Goal: Task Accomplishment & Management: Use online tool/utility

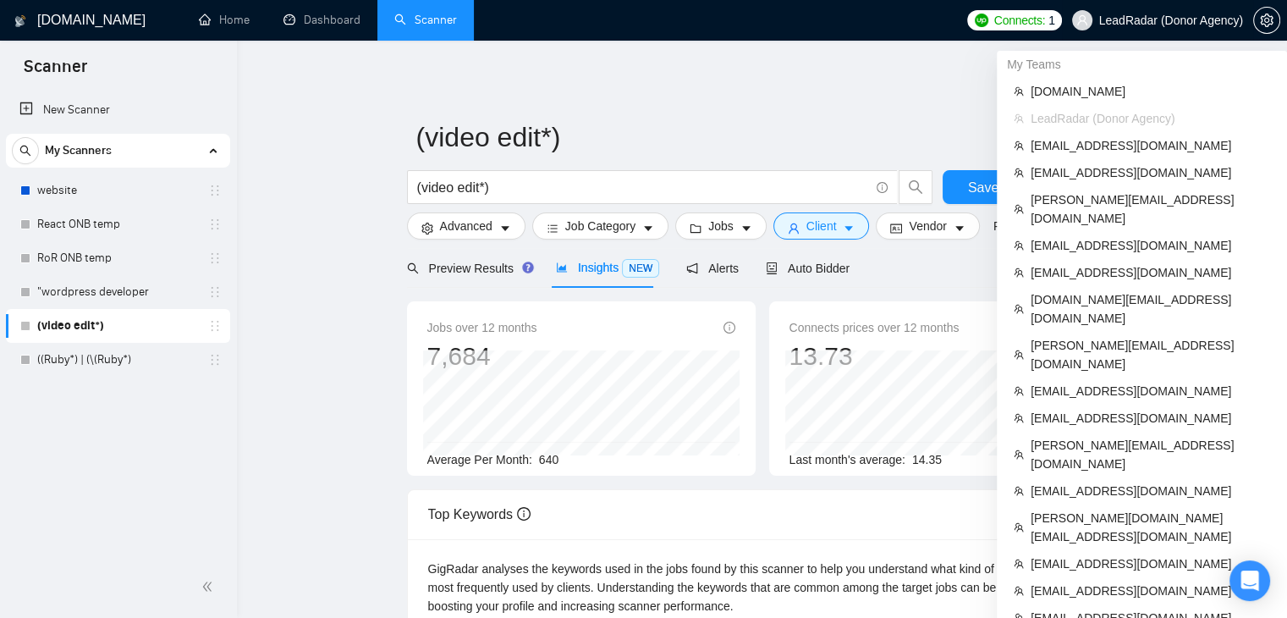
click at [1190, 20] on span "LeadRadar (Donor Agency)" at bounding box center [1171, 20] width 144 height 0
click at [1100, 150] on span "[EMAIL_ADDRESS][DOMAIN_NAME]" at bounding box center [1149, 145] width 239 height 19
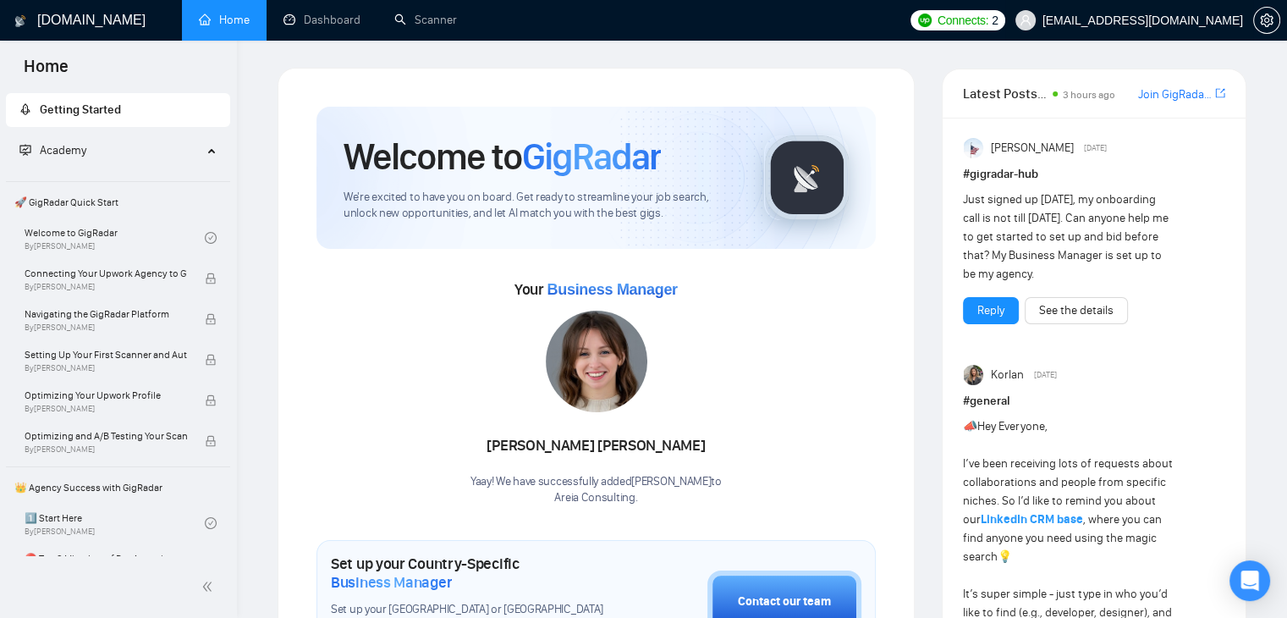
click at [1164, 20] on span "[EMAIL_ADDRESS][DOMAIN_NAME]" at bounding box center [1142, 20] width 201 height 0
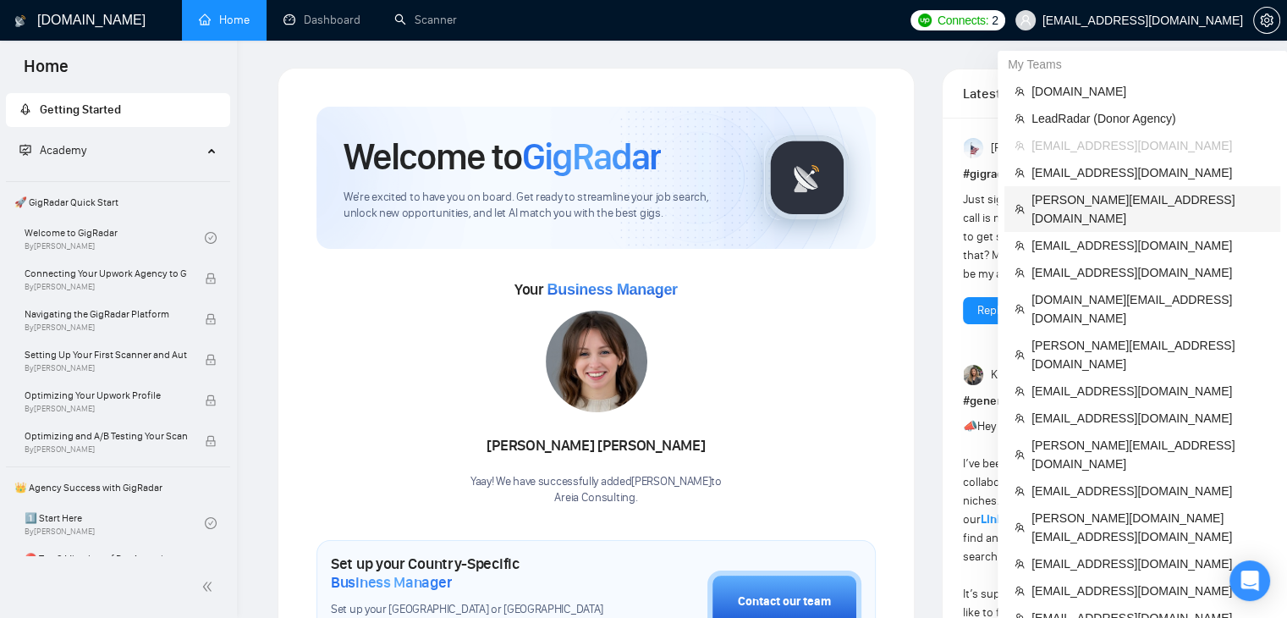
click at [1119, 201] on span "[PERSON_NAME][EMAIL_ADDRESS][DOMAIN_NAME]" at bounding box center [1150, 208] width 239 height 37
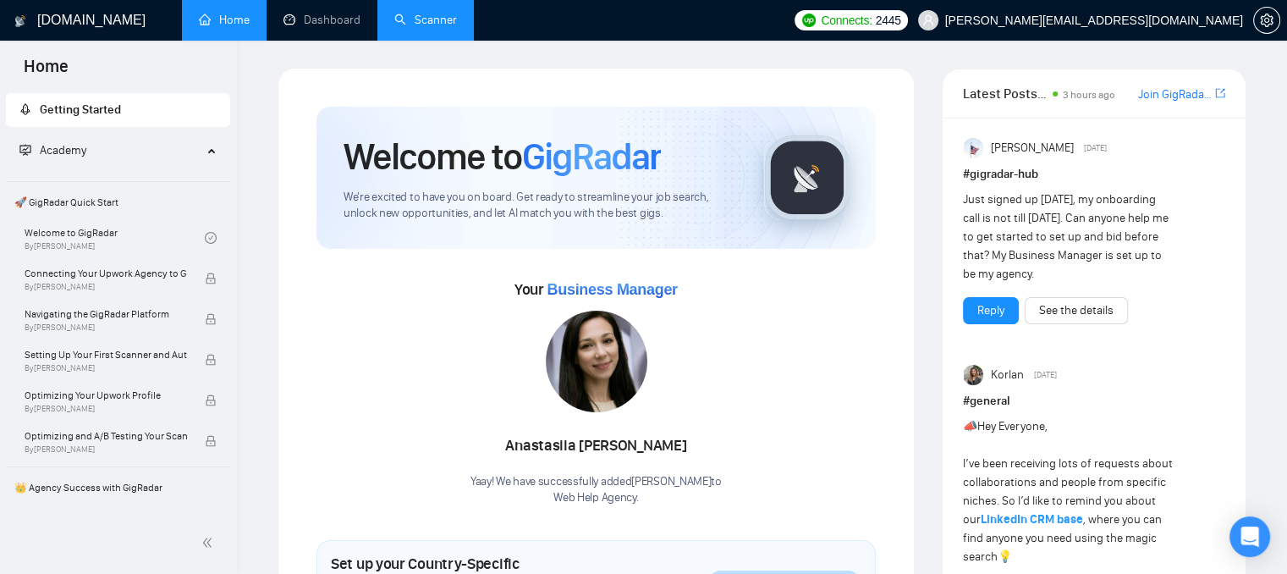
click at [436, 21] on link "Scanner" at bounding box center [425, 20] width 63 height 14
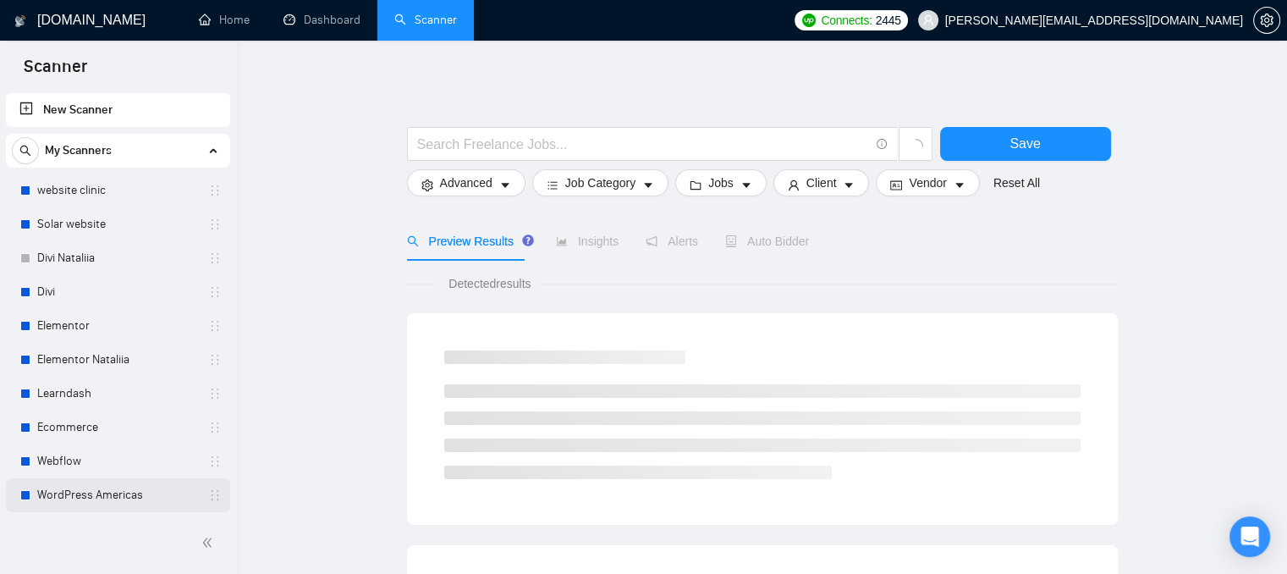
click at [94, 492] on link "WordPress Americas" at bounding box center [117, 495] width 161 height 34
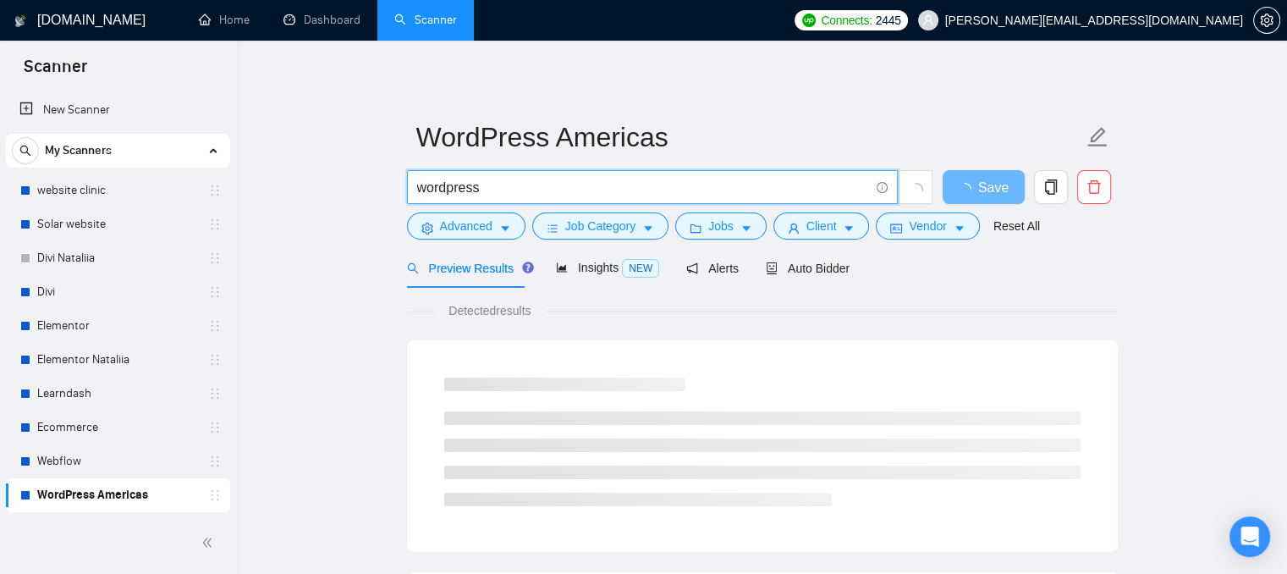
click at [495, 189] on input "wordpress" at bounding box center [643, 187] width 452 height 21
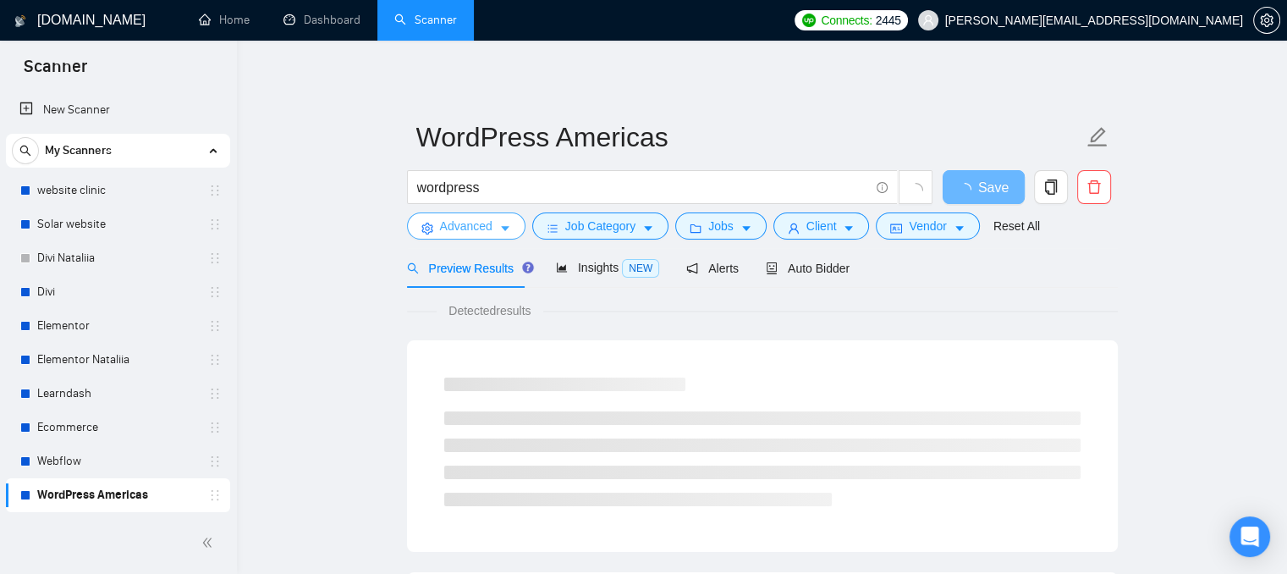
click at [448, 230] on span "Advanced" at bounding box center [466, 226] width 52 height 19
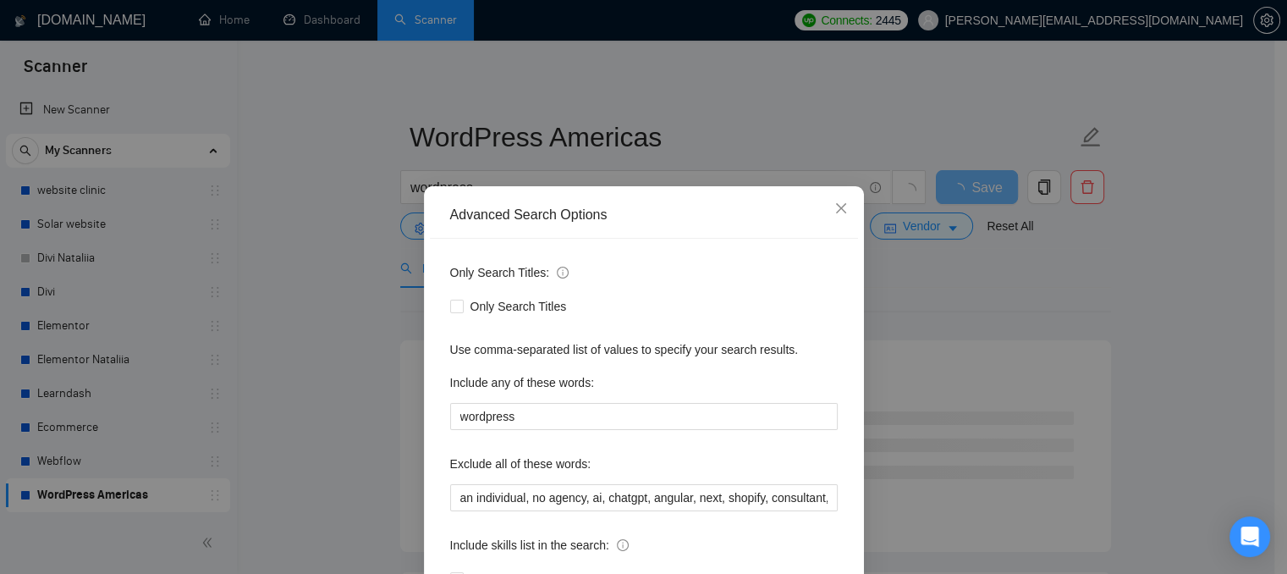
scroll to position [85, 0]
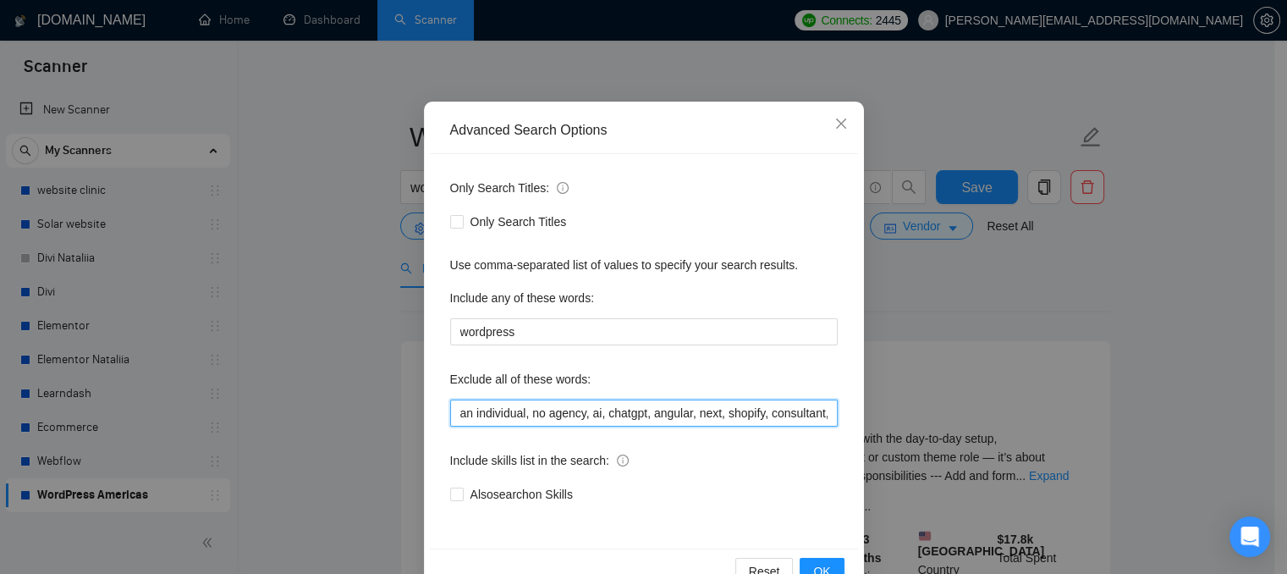
drag, startPoint x: 580, startPoint y: 414, endPoint x: 525, endPoint y: 420, distance: 54.6
click at [525, 420] on input "an individual, no agency, ai, chatgpt, angular, next, shopify, consultant, bitr…" at bounding box center [643, 412] width 387 height 27
click at [836, 132] on span "Close" at bounding box center [841, 125] width 46 height 46
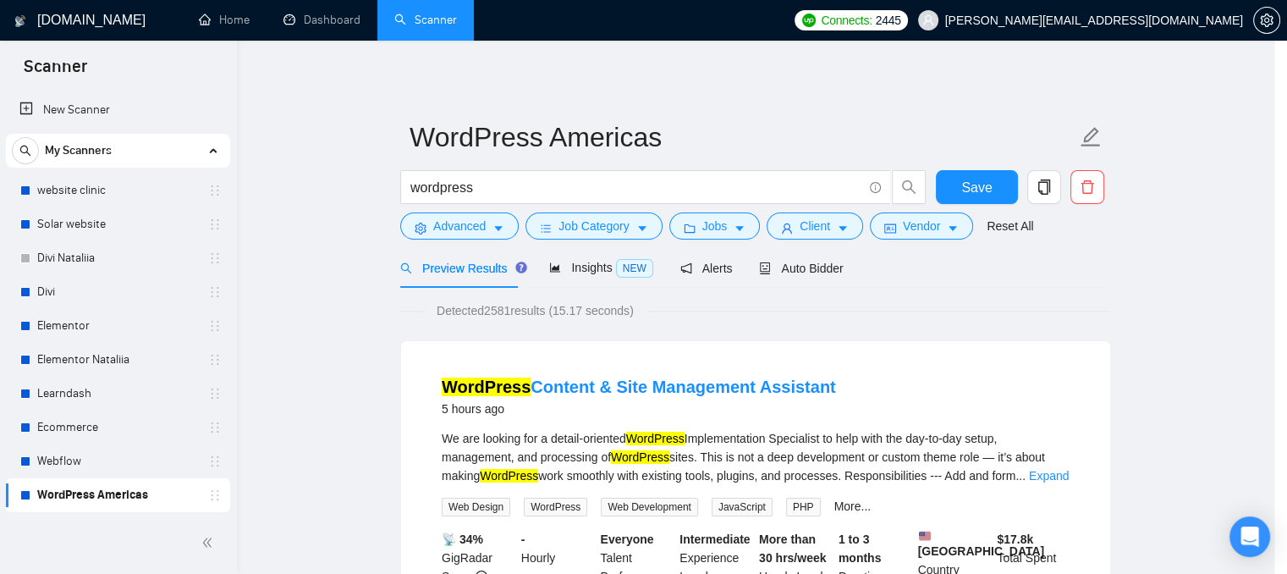
scroll to position [46, 0]
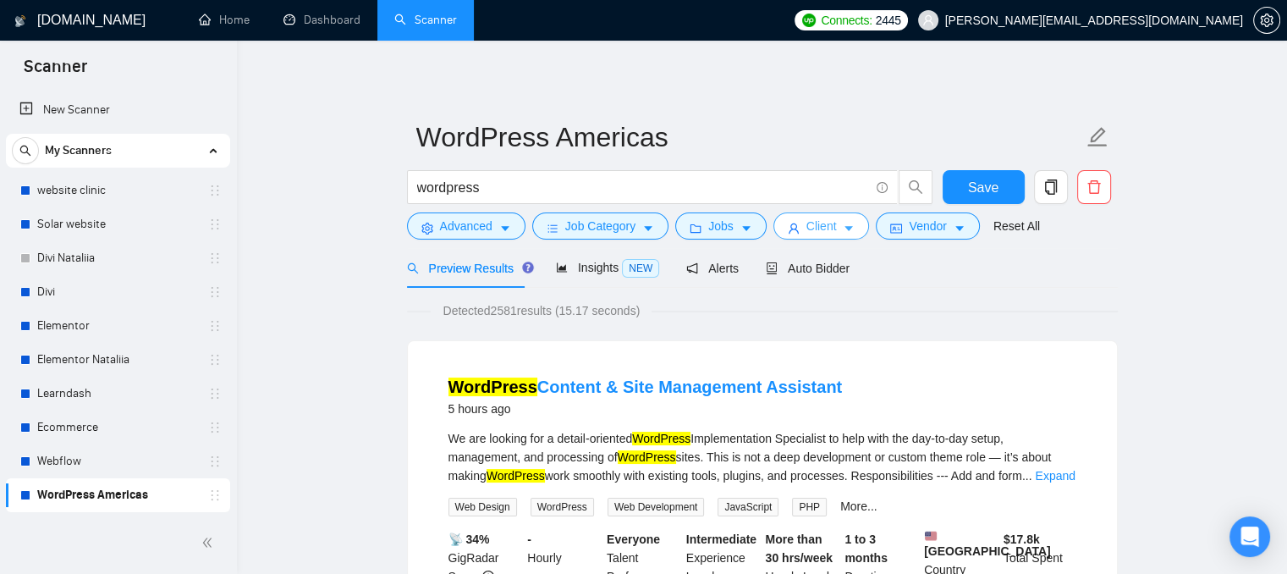
click at [827, 215] on button "Client" at bounding box center [821, 225] width 96 height 27
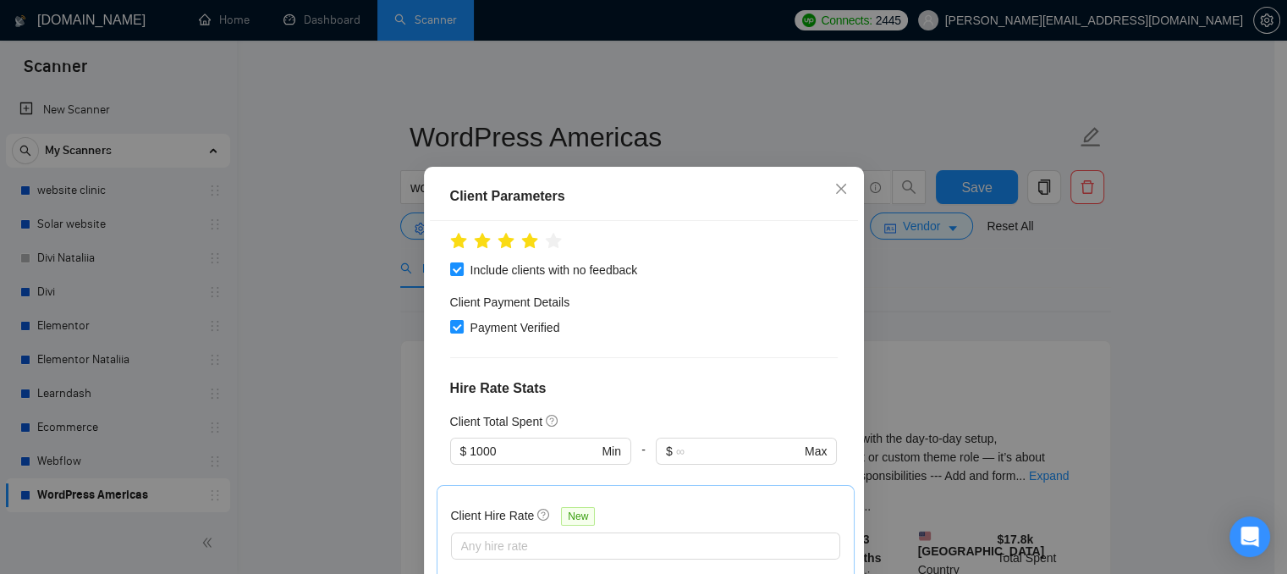
scroll to position [239, 0]
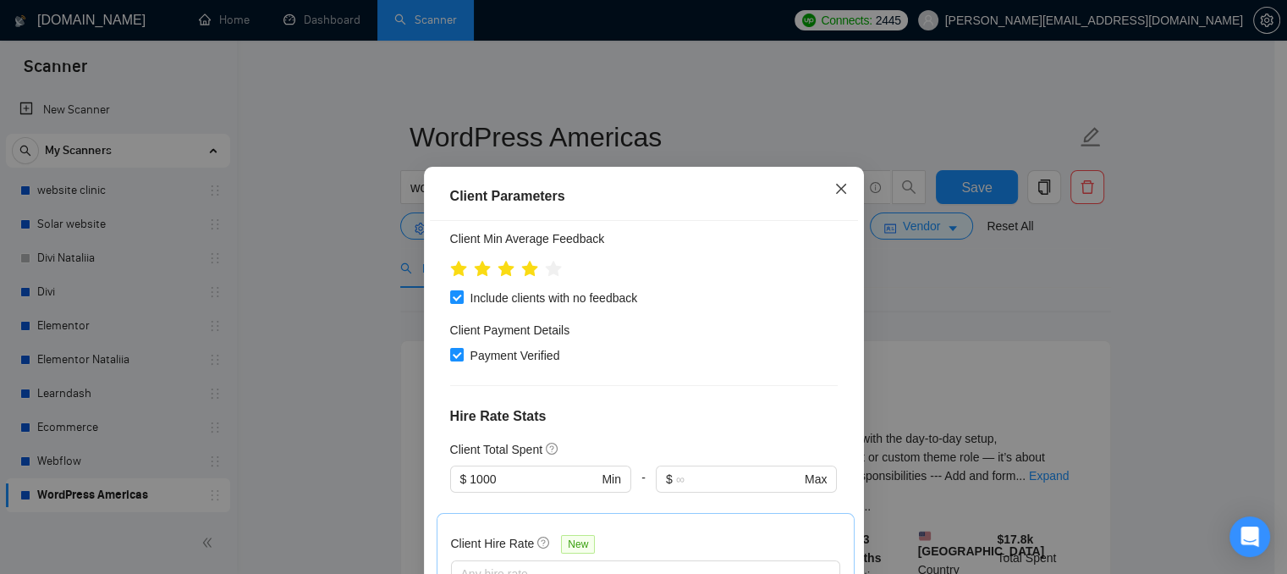
click at [836, 184] on icon "close" at bounding box center [841, 189] width 14 height 14
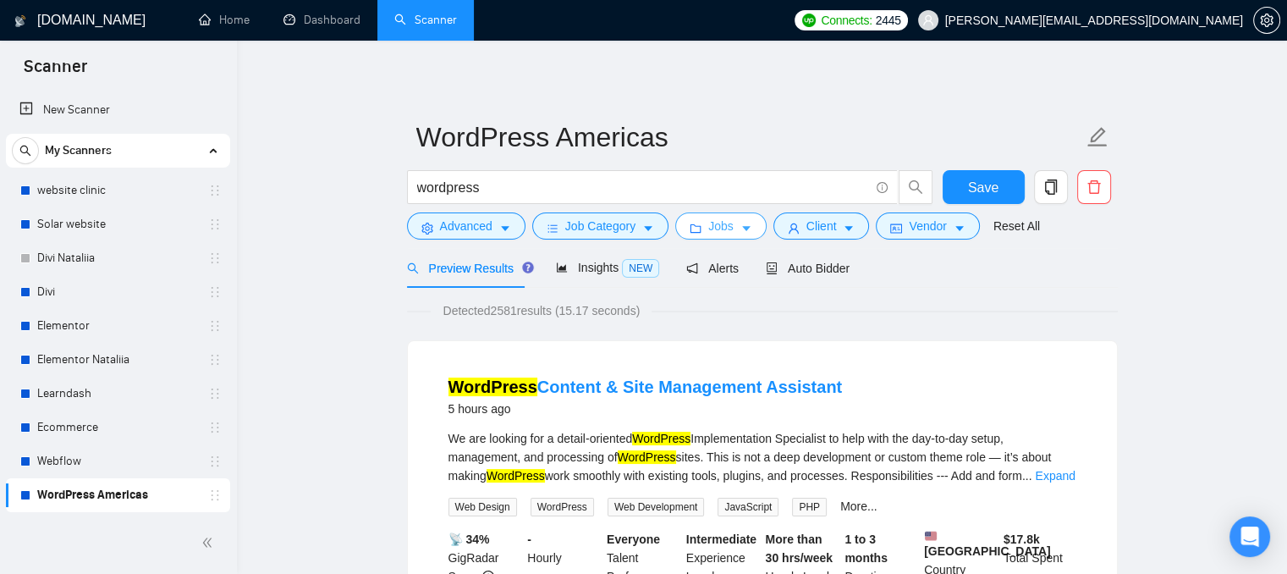
click at [718, 230] on span "Jobs" at bounding box center [720, 226] width 25 height 19
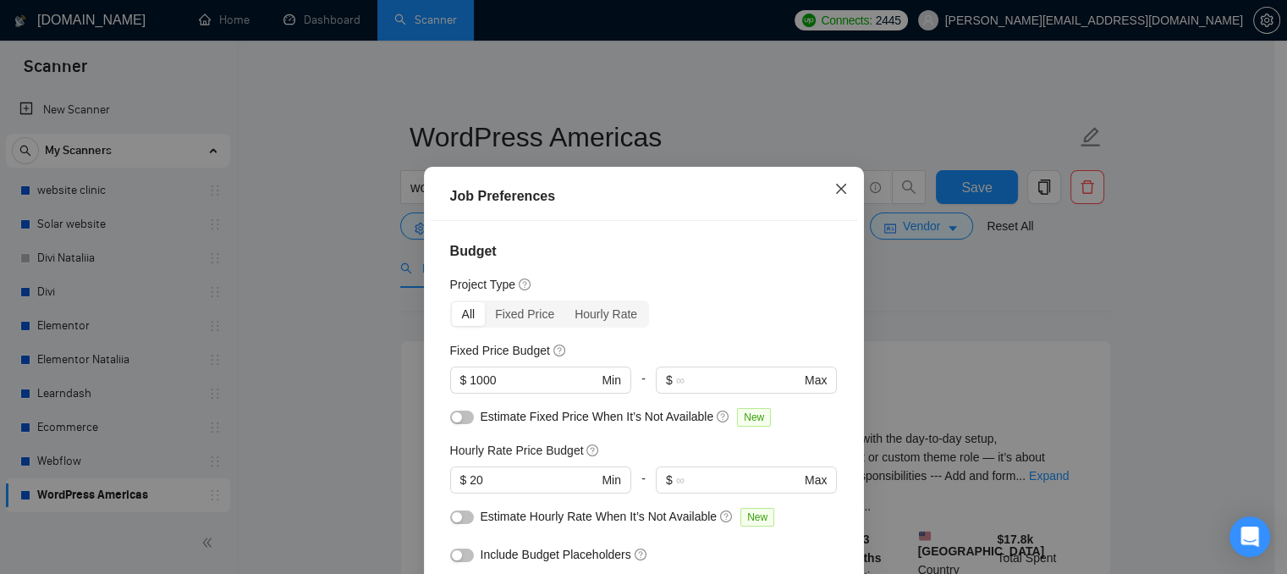
click at [834, 189] on icon "close" at bounding box center [841, 189] width 14 height 14
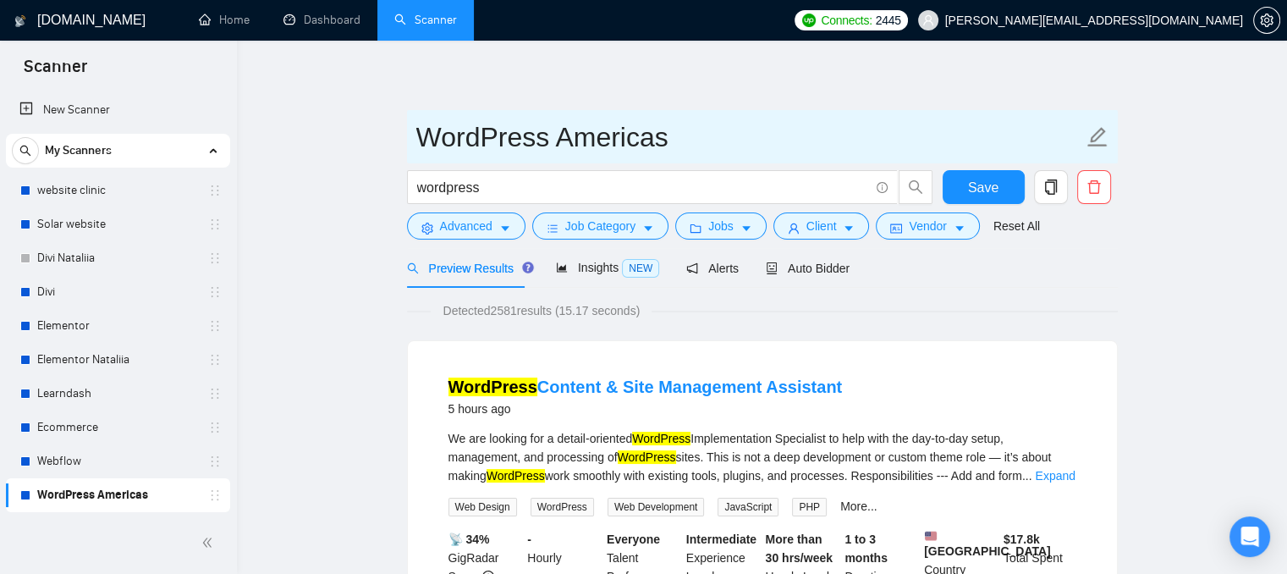
click at [606, 143] on input "WordPress Americas" at bounding box center [749, 137] width 667 height 42
click at [736, 144] on input "WordPress Americas" at bounding box center [749, 137] width 667 height 42
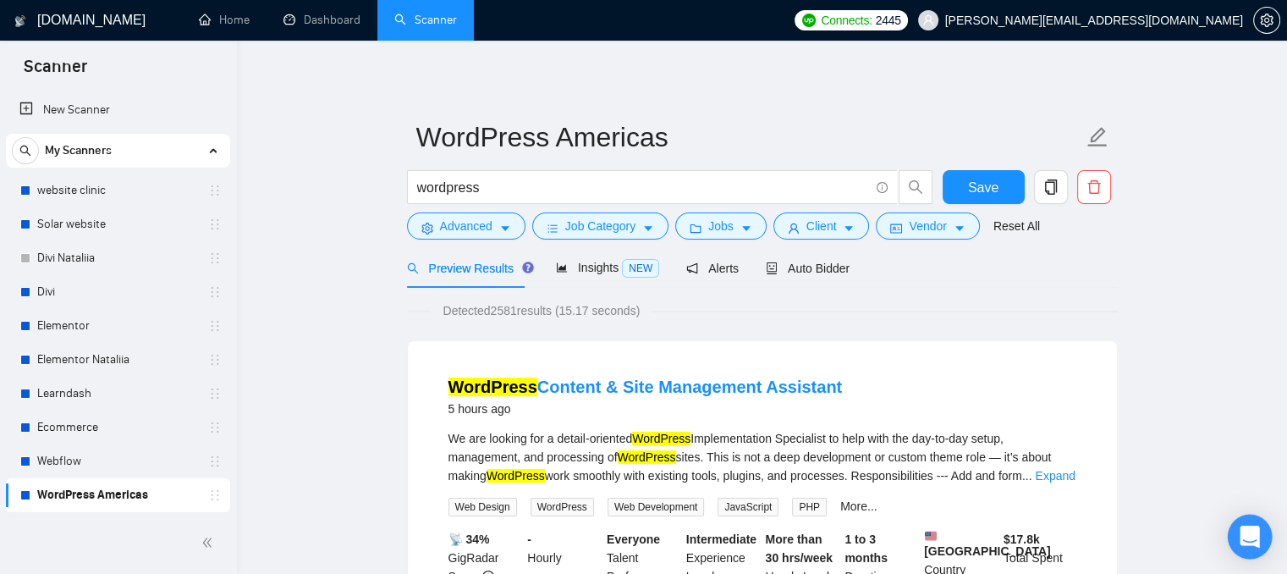
click at [1221, 538] on icon "Open Intercom Messenger" at bounding box center [1250, 536] width 22 height 22
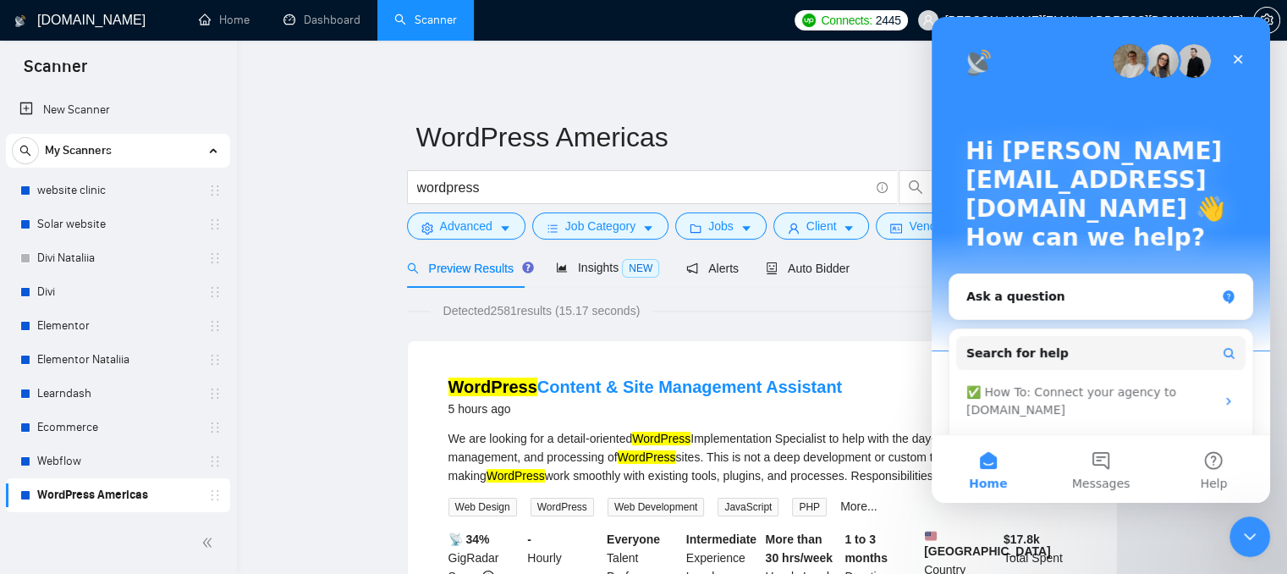
scroll to position [0, 0]
click at [1096, 461] on button "Messages" at bounding box center [1100, 469] width 113 height 68
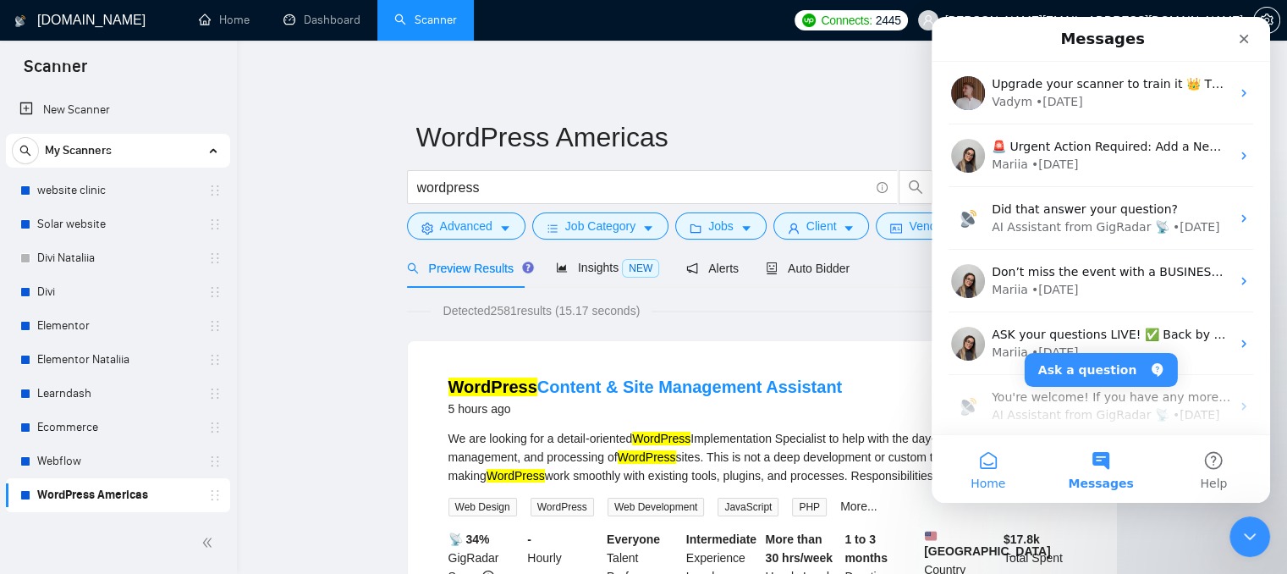
click at [997, 470] on button "Home" at bounding box center [987, 469] width 113 height 68
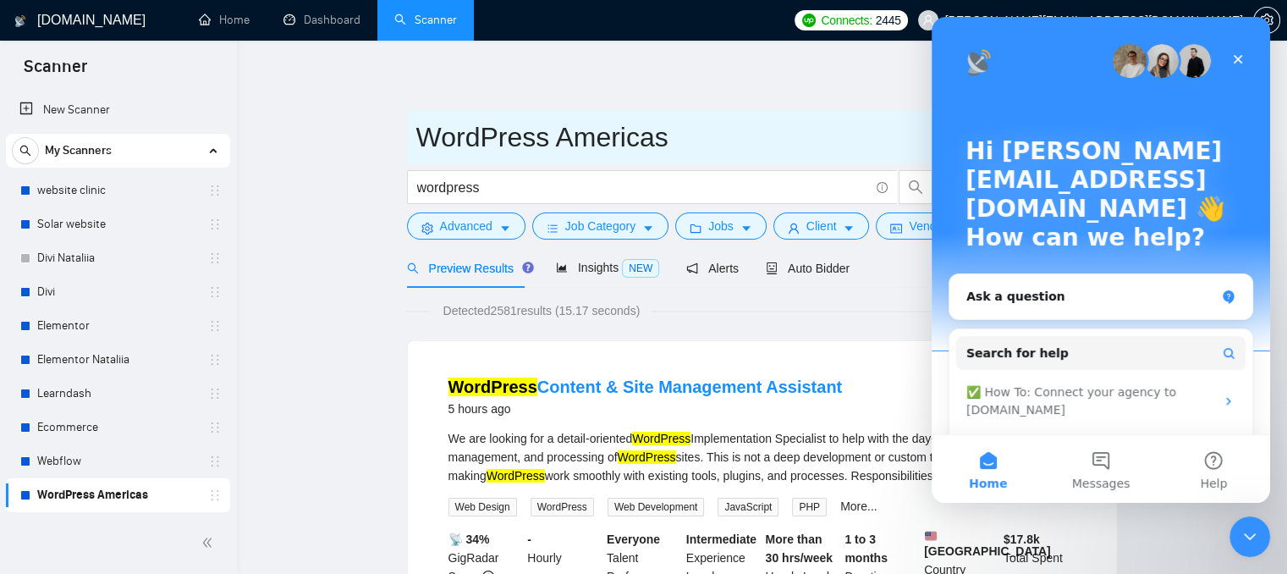
click at [812, 125] on input "WordPress Americas" at bounding box center [749, 137] width 667 height 42
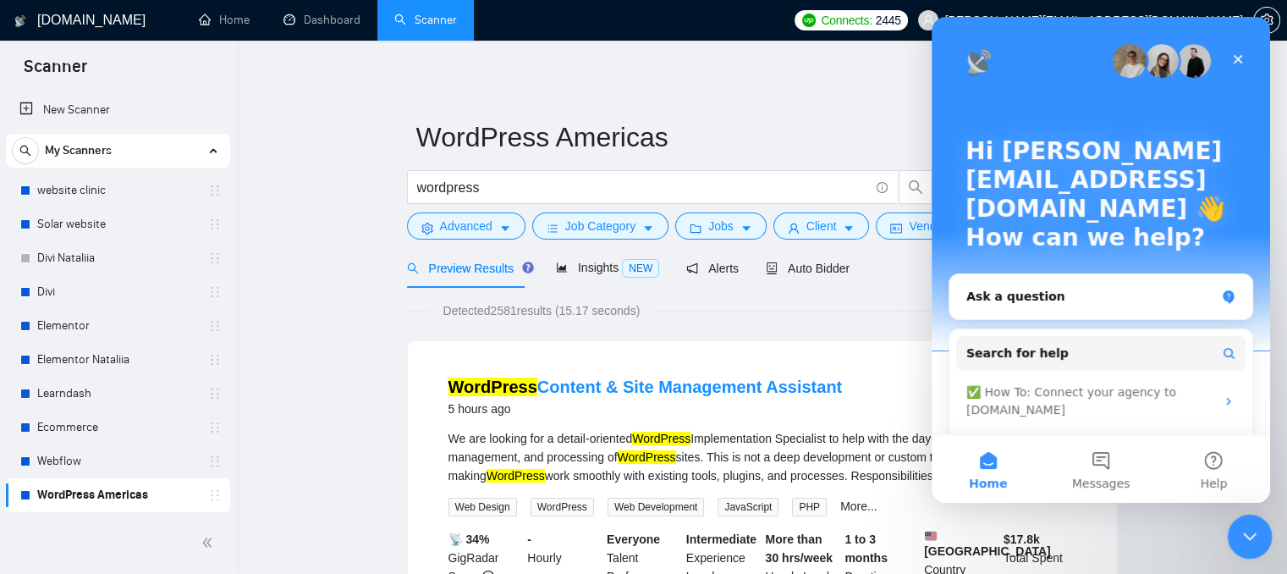
click at [1221, 525] on icon "Close Intercom Messenger" at bounding box center [1247, 534] width 20 height 20
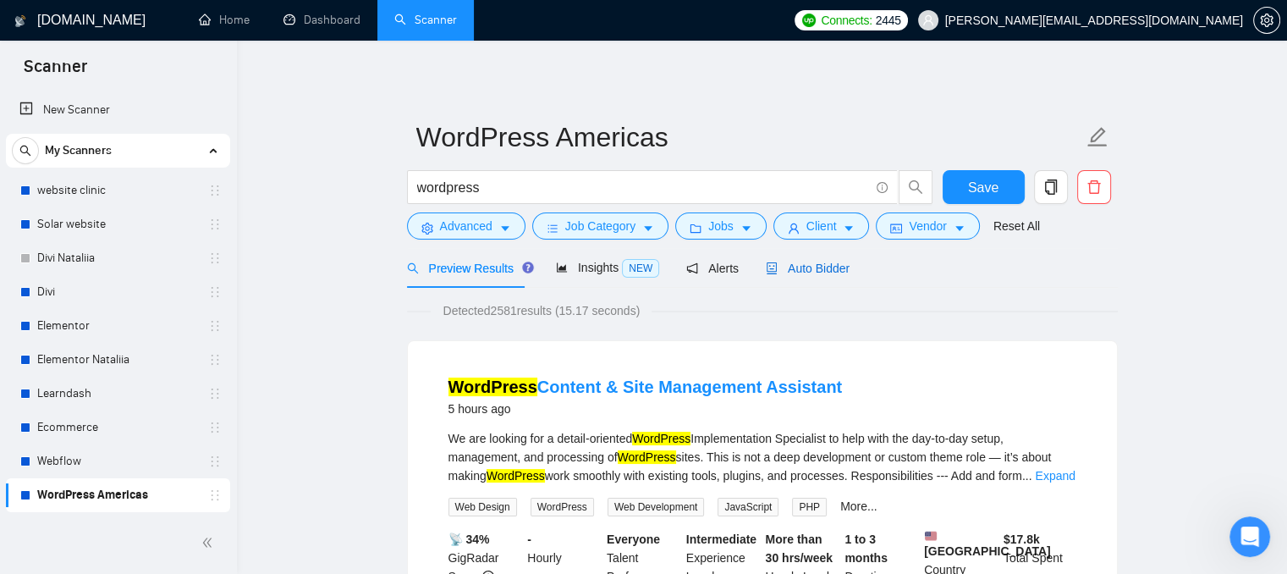
click at [790, 274] on span "Auto Bidder" at bounding box center [808, 268] width 84 height 14
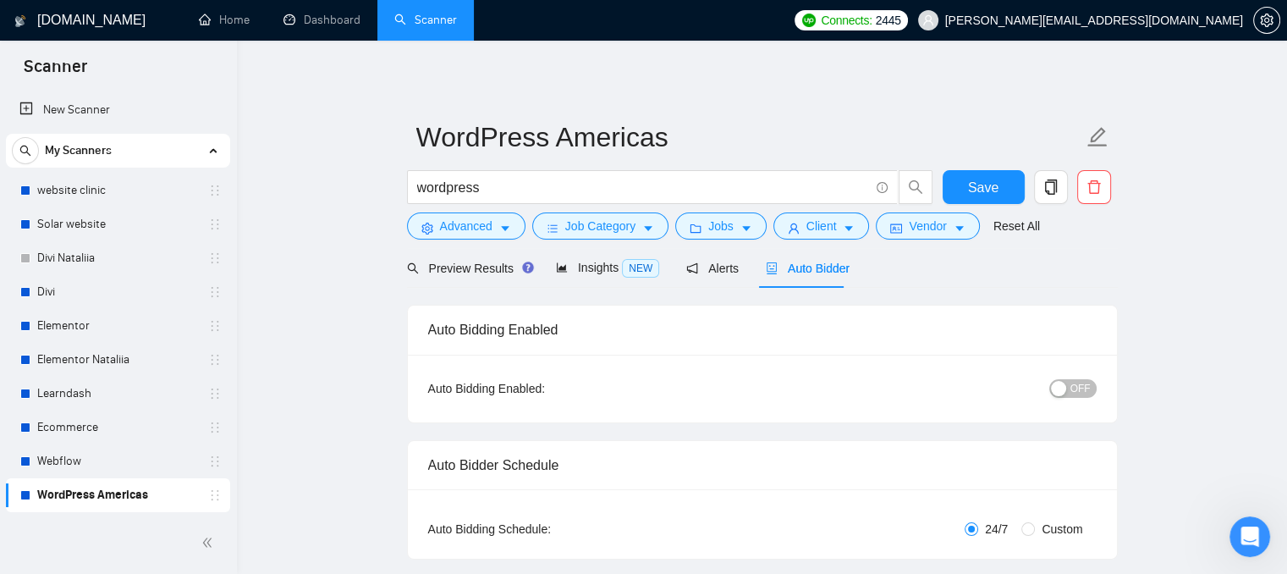
radio input "false"
radio input "true"
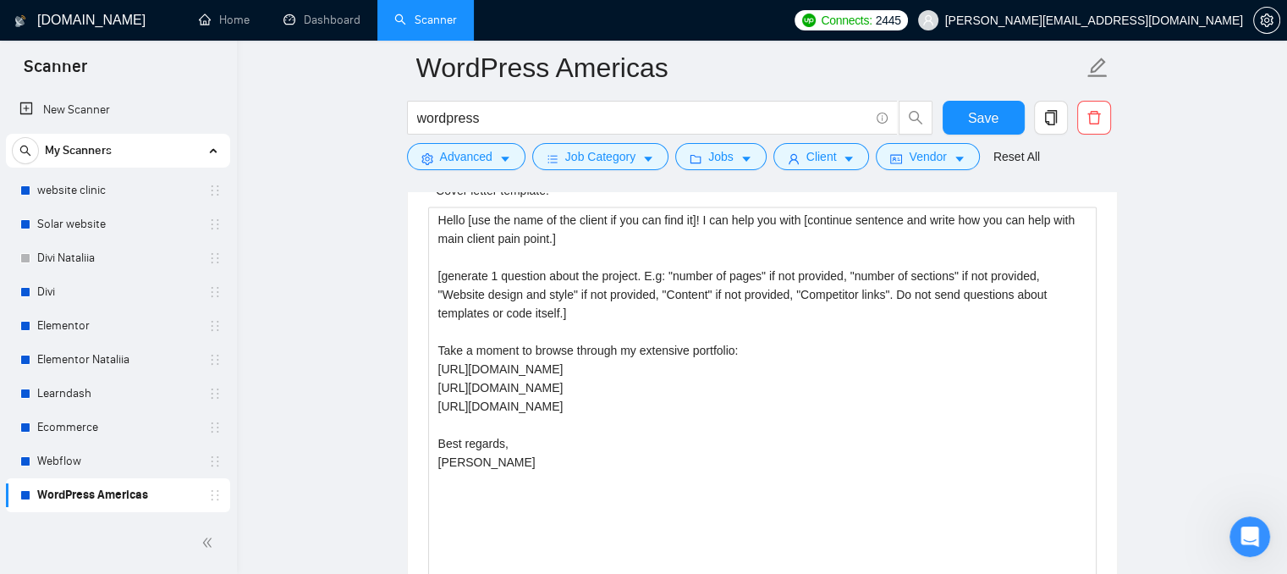
scroll to position [2223, 0]
click at [313, 20] on link "Dashboard" at bounding box center [321, 20] width 77 height 14
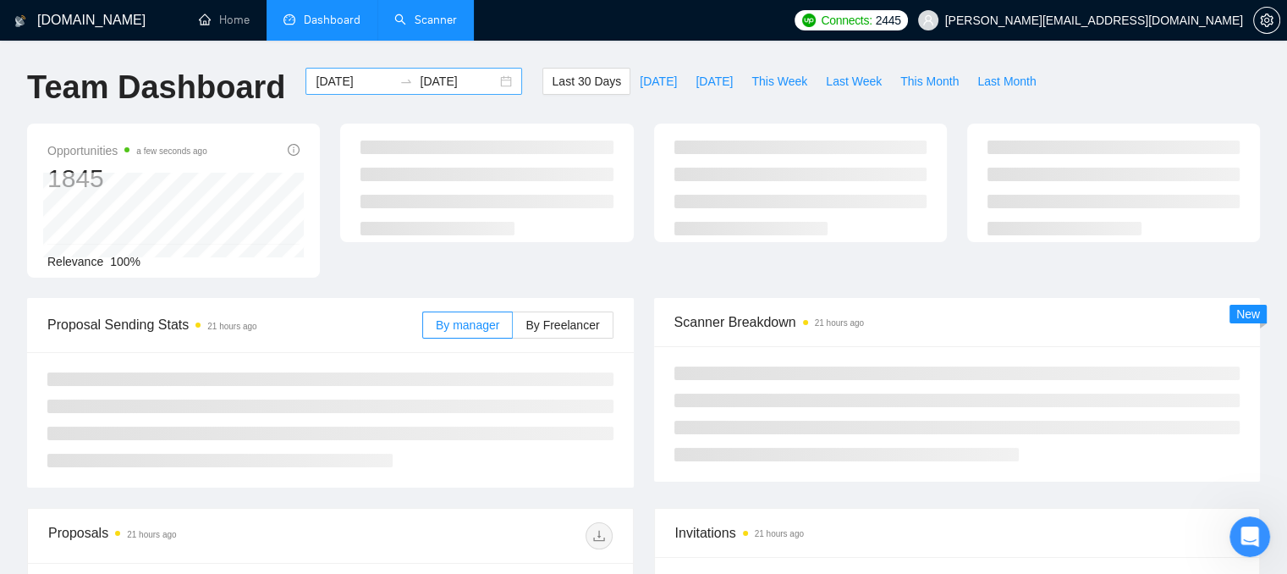
click at [348, 81] on input "[DATE]" at bounding box center [354, 81] width 77 height 19
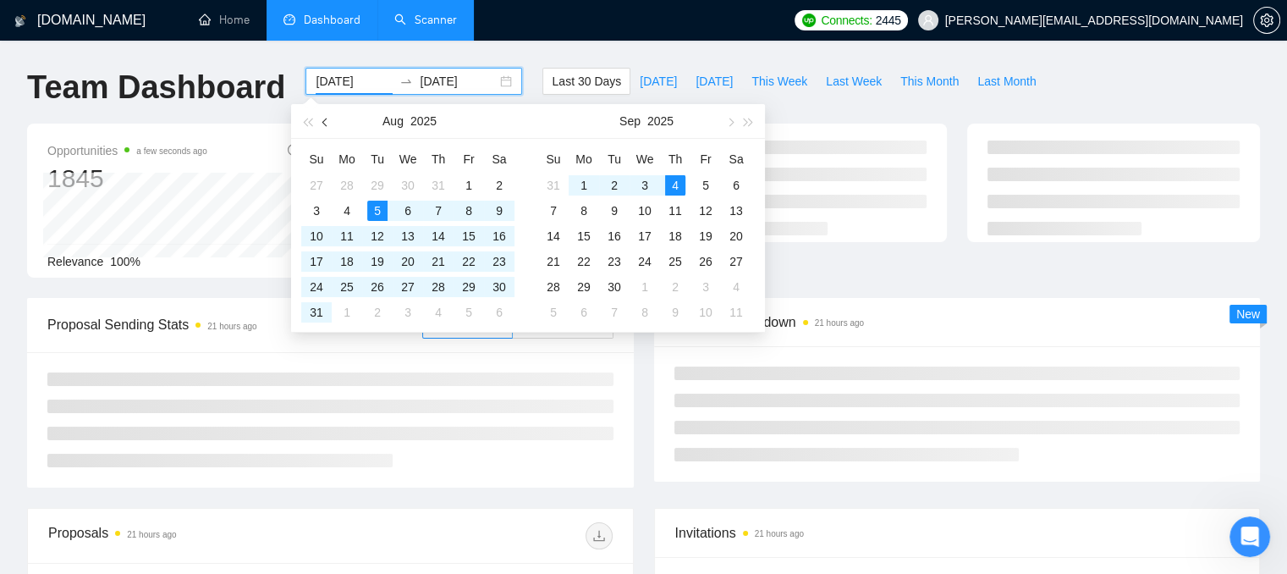
click at [324, 119] on span "button" at bounding box center [326, 122] width 8 height 8
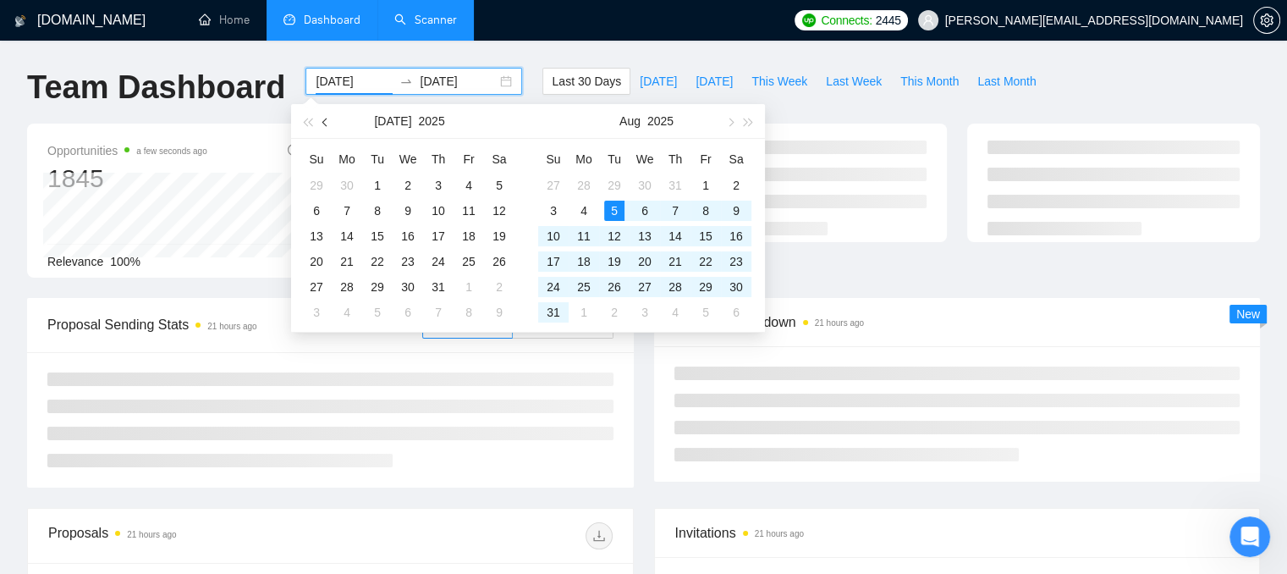
click at [324, 119] on span "button" at bounding box center [326, 122] width 8 height 8
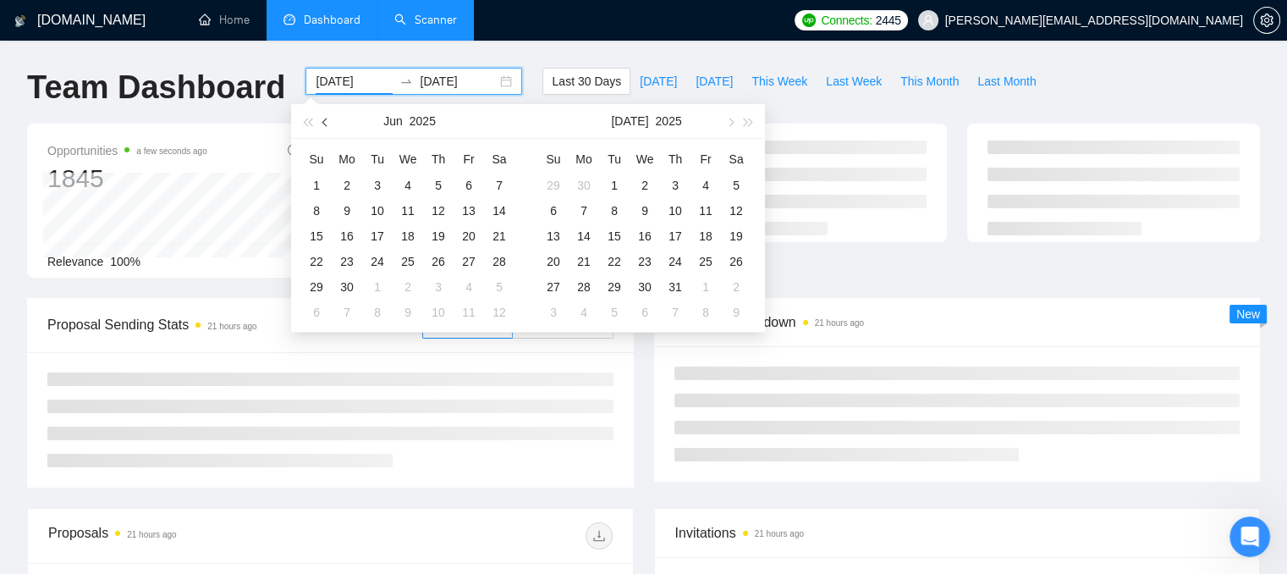
click at [324, 119] on span "button" at bounding box center [326, 122] width 8 height 8
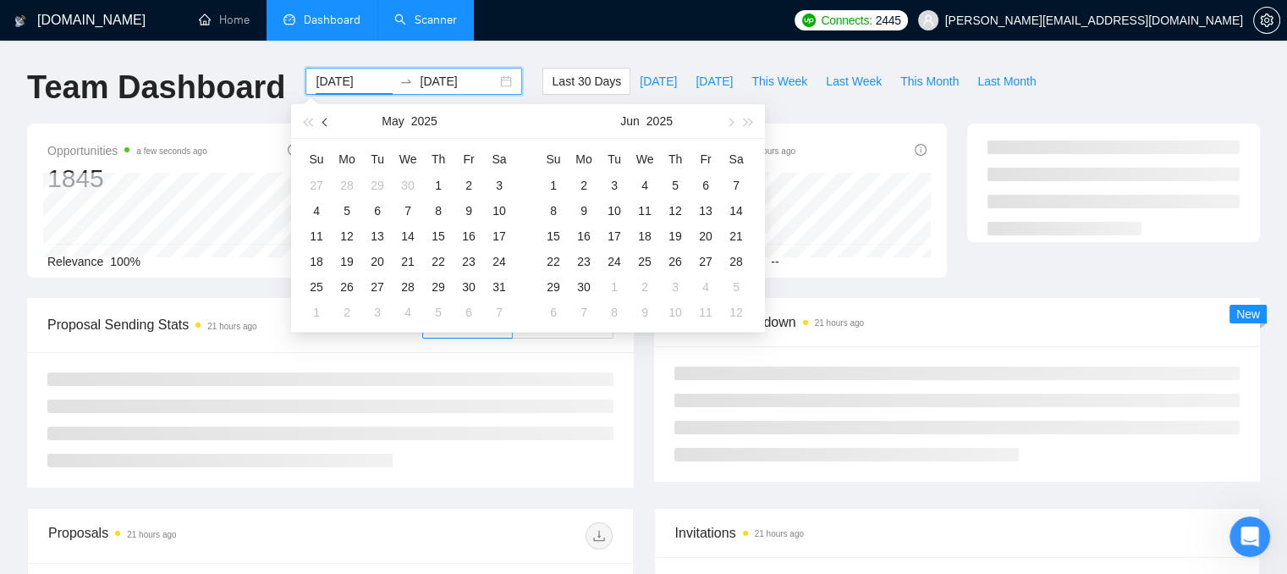
click at [324, 119] on span "button" at bounding box center [326, 122] width 8 height 8
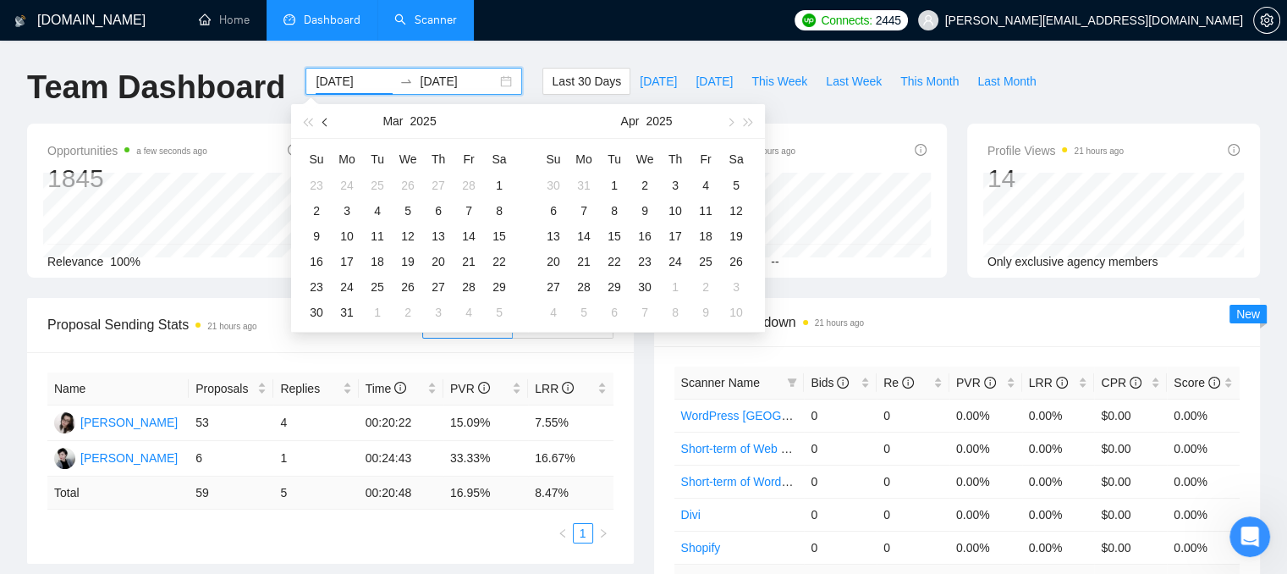
click at [324, 119] on span "button" at bounding box center [326, 122] width 8 height 8
type input "[DATE]"
click at [402, 181] on div "1" at bounding box center [408, 185] width 20 height 20
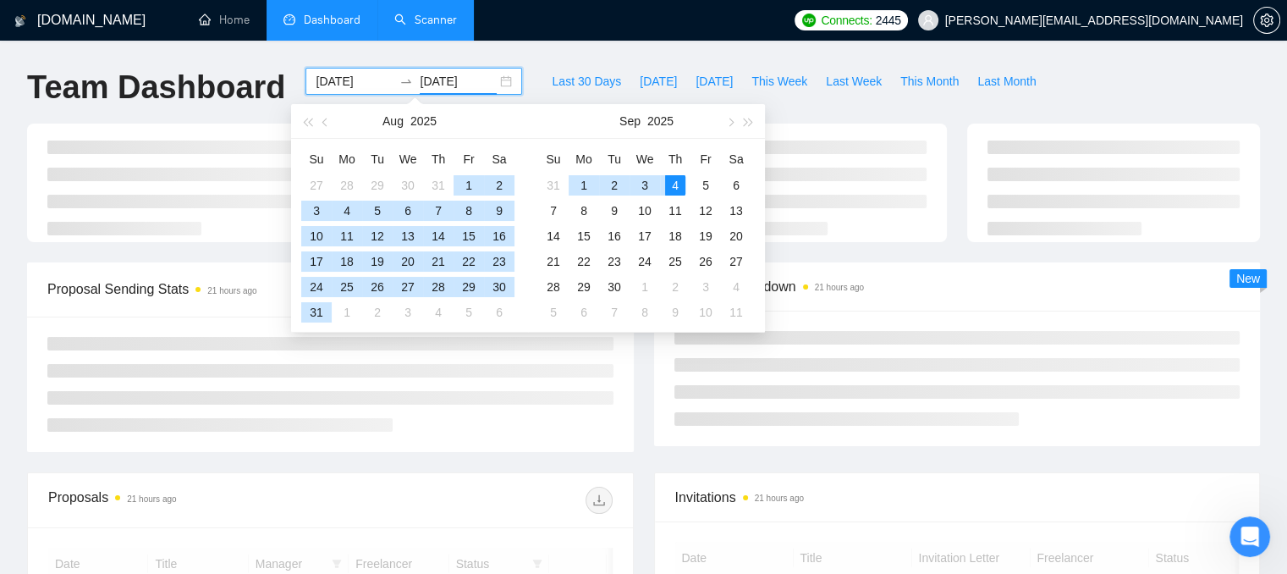
type input "[DATE]"
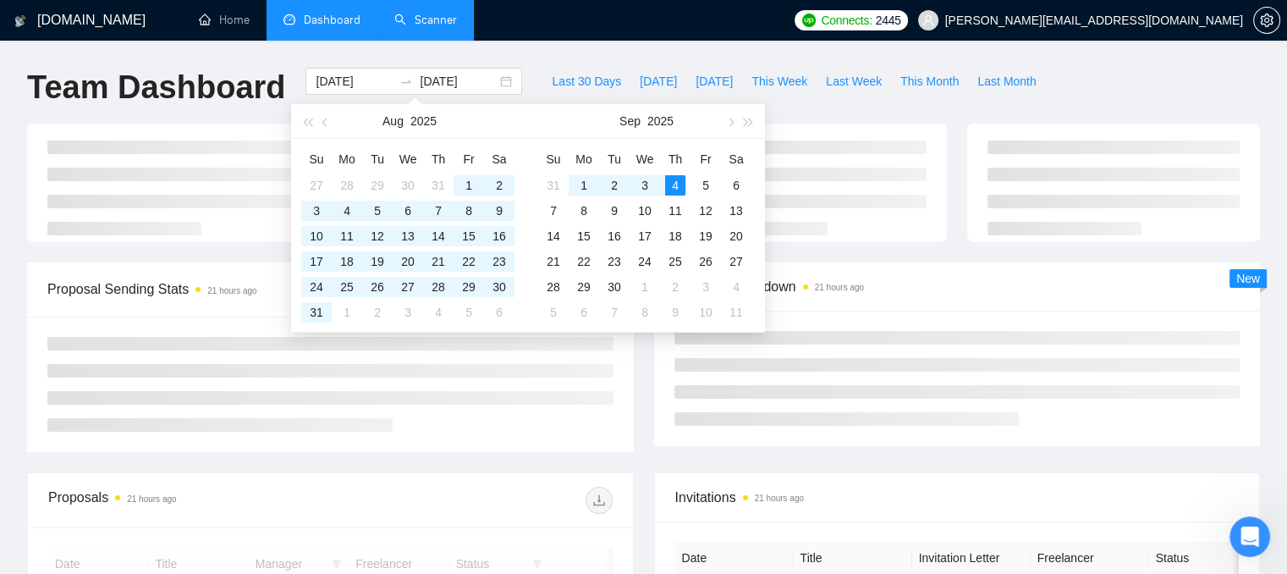
click at [893, 108] on div "Last 30 Days [DATE] [DATE] This Week Last Week This Month Last Month" at bounding box center [793, 96] width 523 height 56
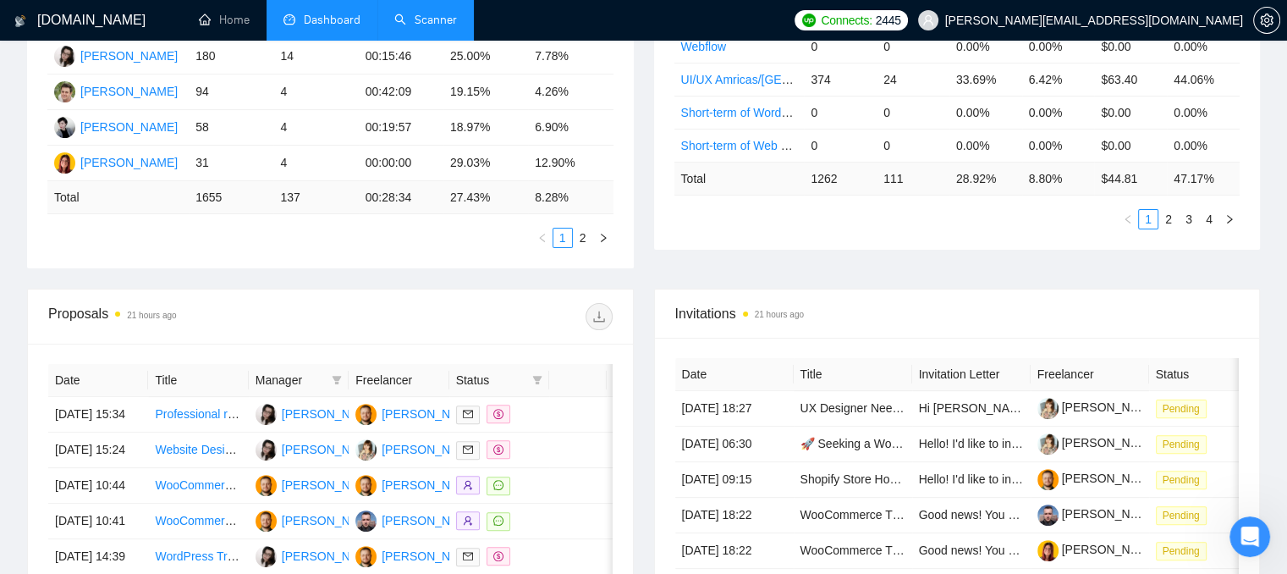
scroll to position [254, 0]
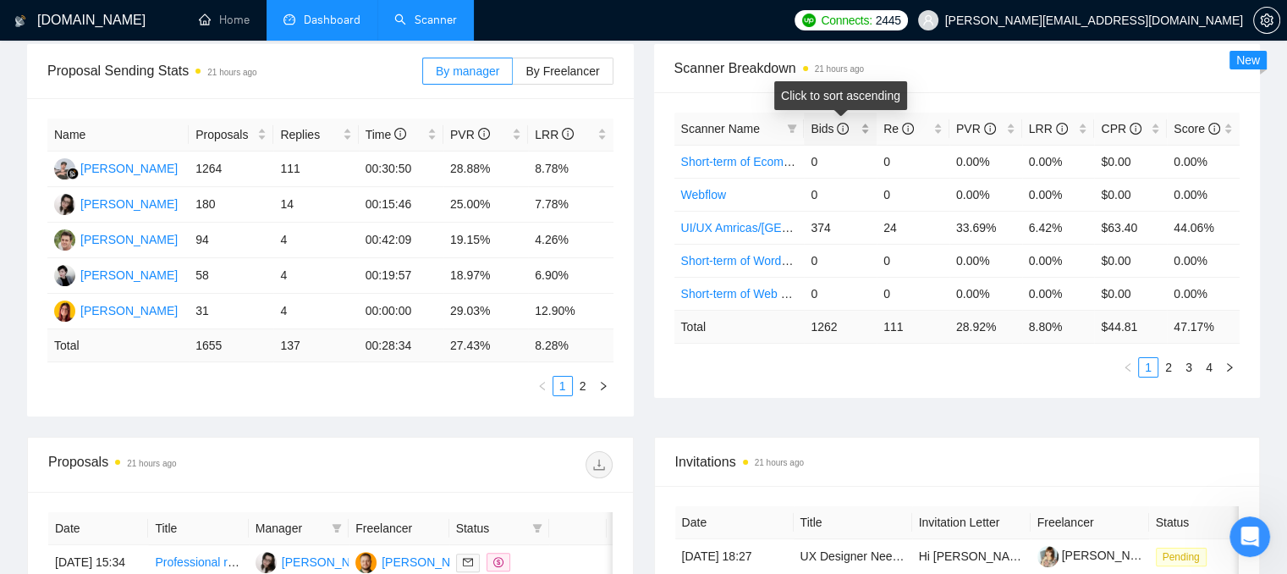
click at [867, 133] on div "Bids" at bounding box center [839, 128] width 59 height 19
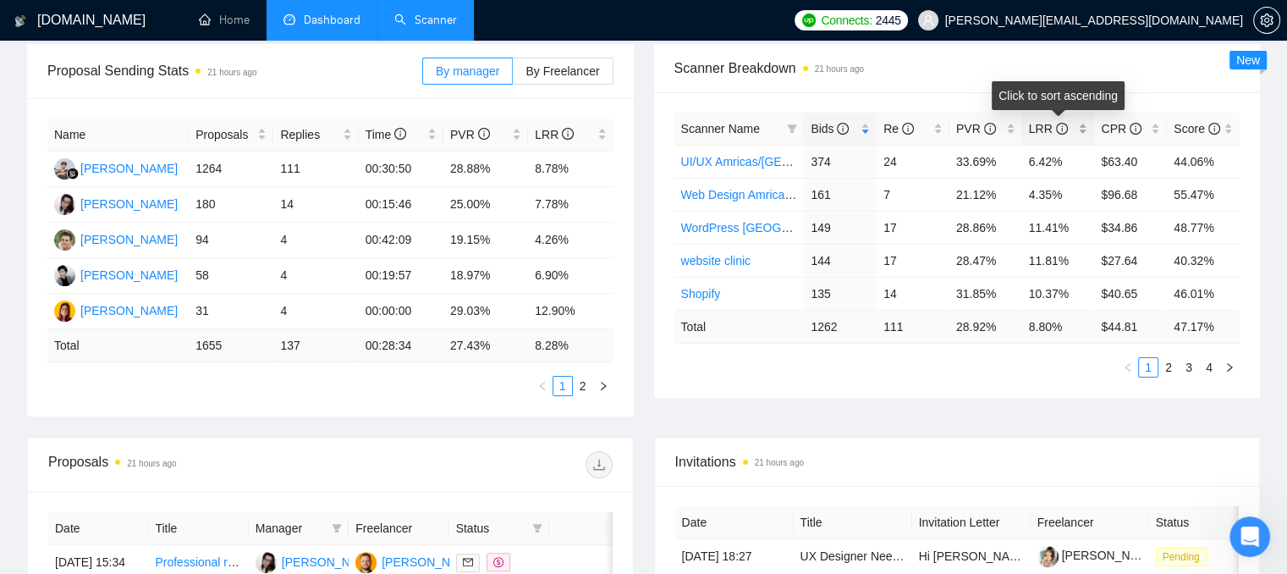
click at [1077, 129] on div "LRR" at bounding box center [1058, 128] width 59 height 19
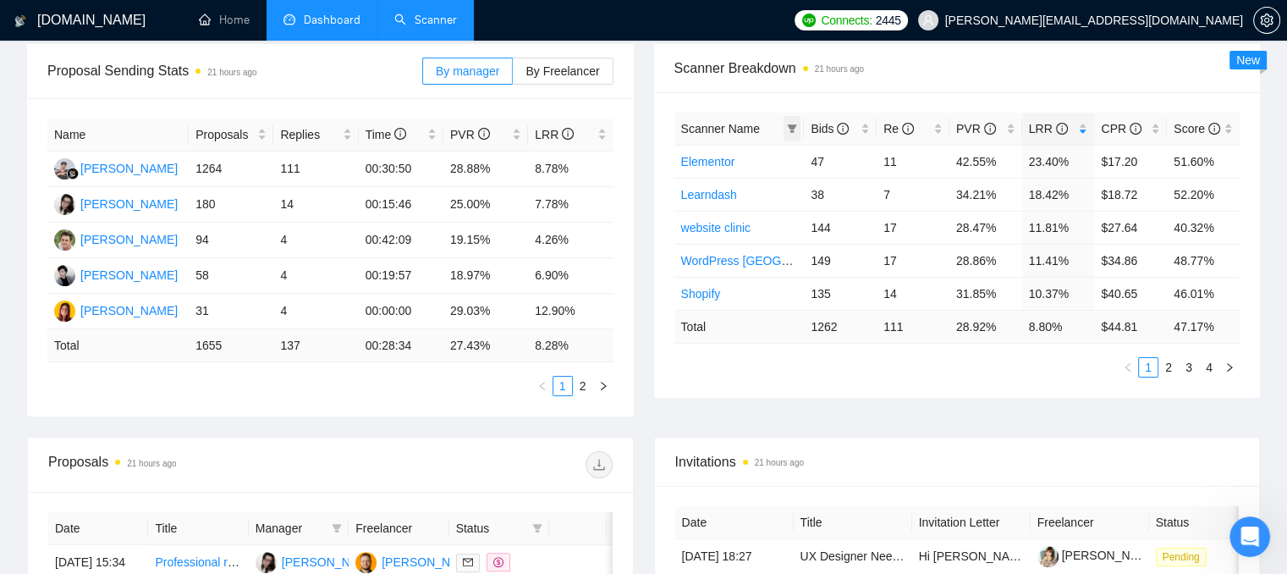
click at [794, 129] on icon "filter" at bounding box center [792, 129] width 10 height 10
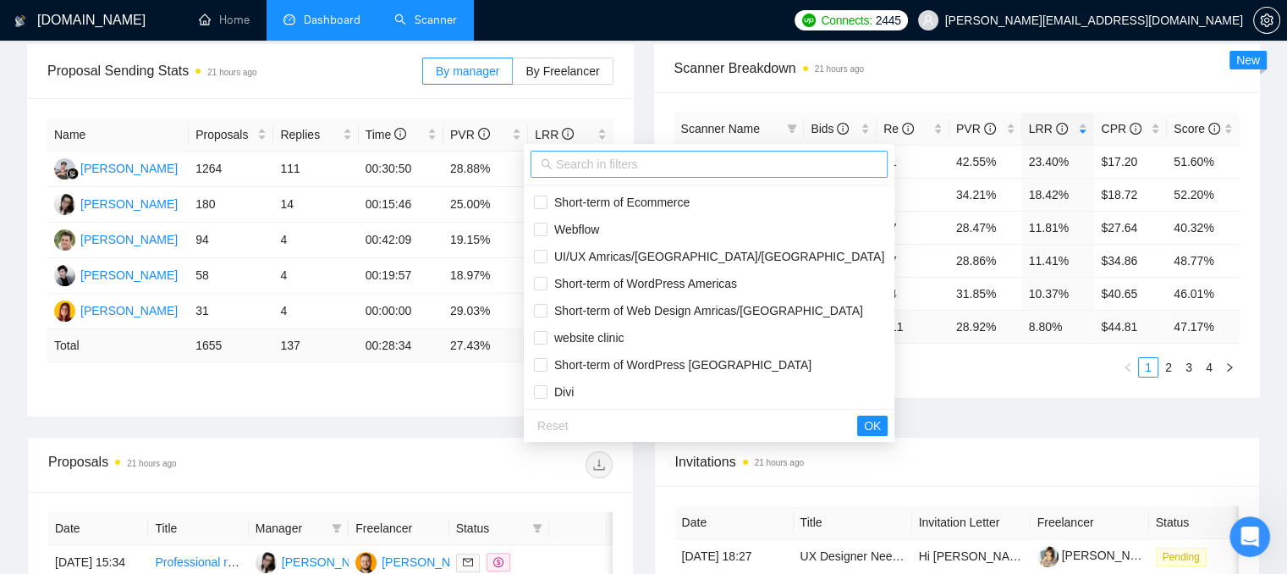
click at [551, 158] on icon "search" at bounding box center [547, 164] width 12 height 12
click at [559, 163] on input "text" at bounding box center [716, 164] width 321 height 19
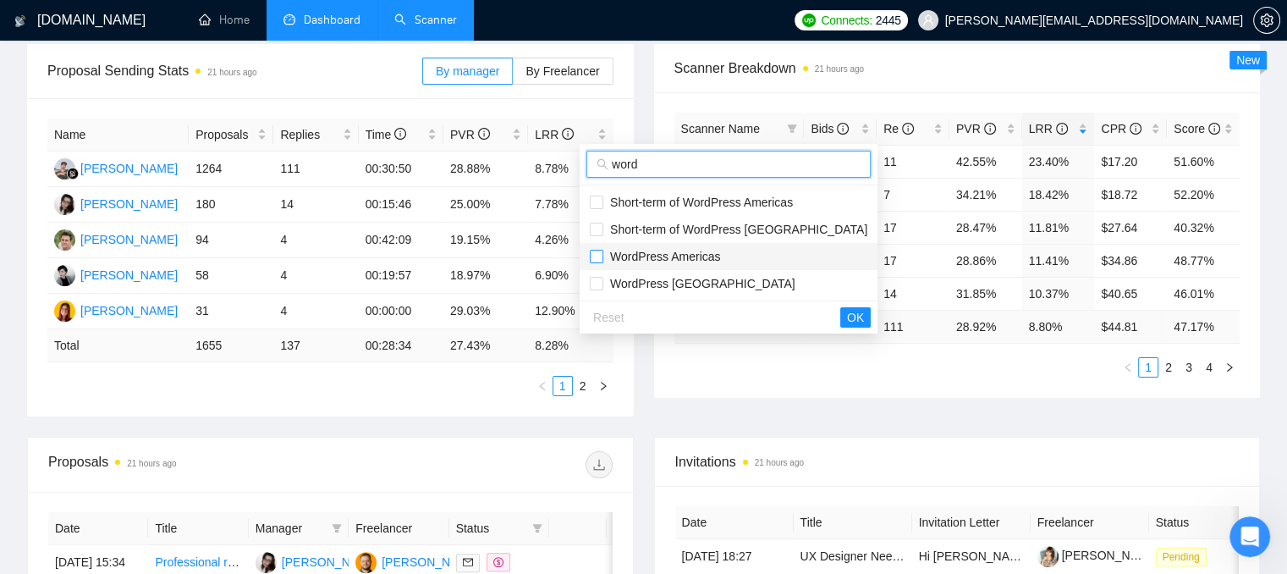
type input "word"
click at [600, 250] on input "checkbox" at bounding box center [597, 257] width 14 height 14
checkbox input "true"
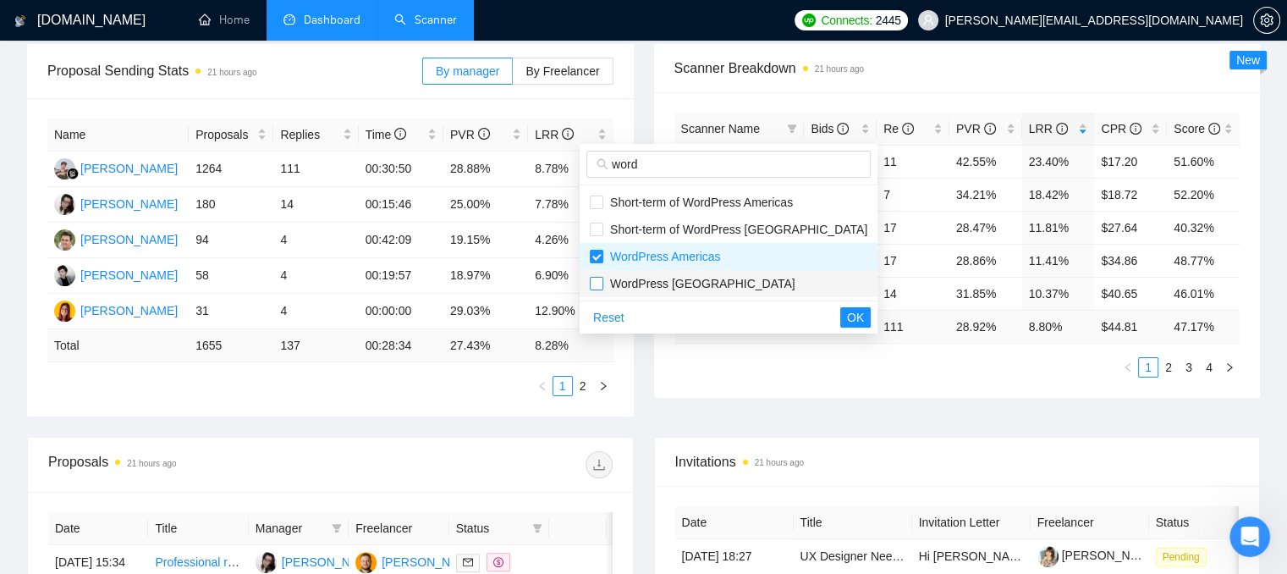
click at [598, 285] on input "checkbox" at bounding box center [597, 284] width 14 height 14
checkbox input "true"
click at [847, 320] on span "OK" at bounding box center [855, 317] width 17 height 19
